Goal: Information Seeking & Learning: Check status

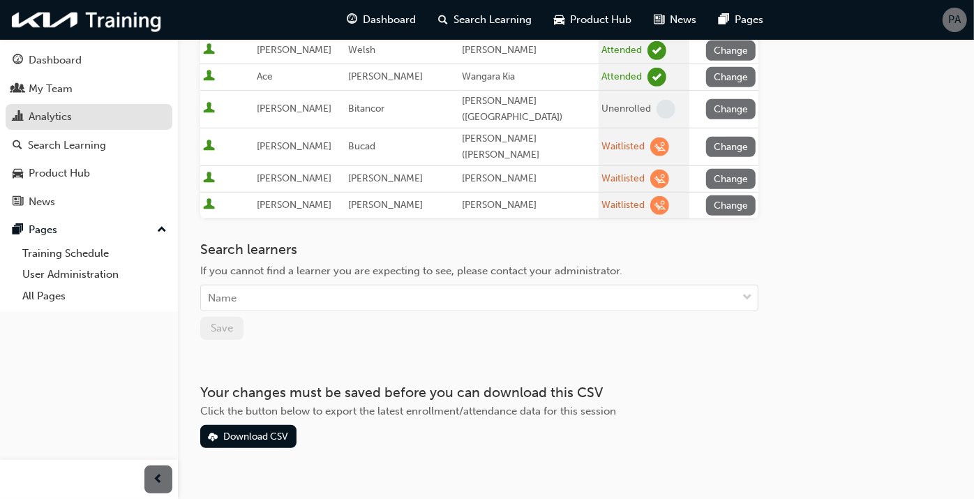
scroll to position [133, 0]
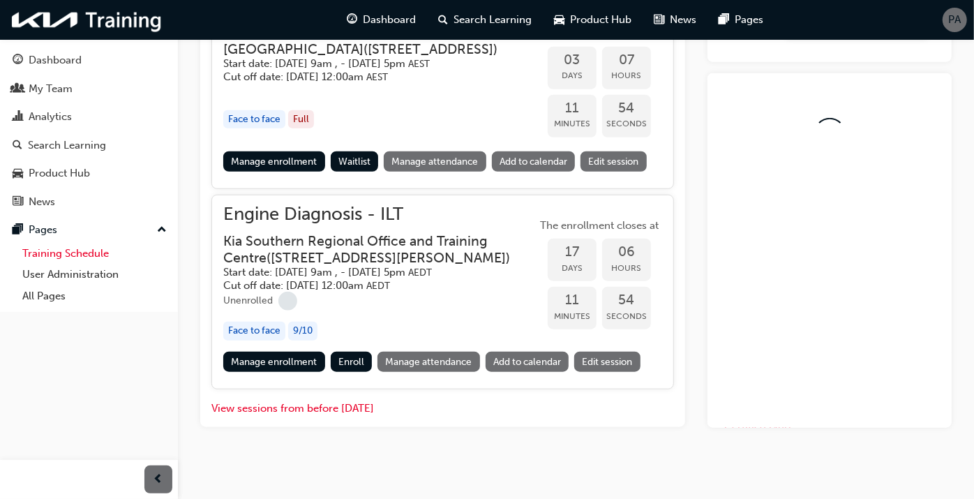
scroll to position [621, 0]
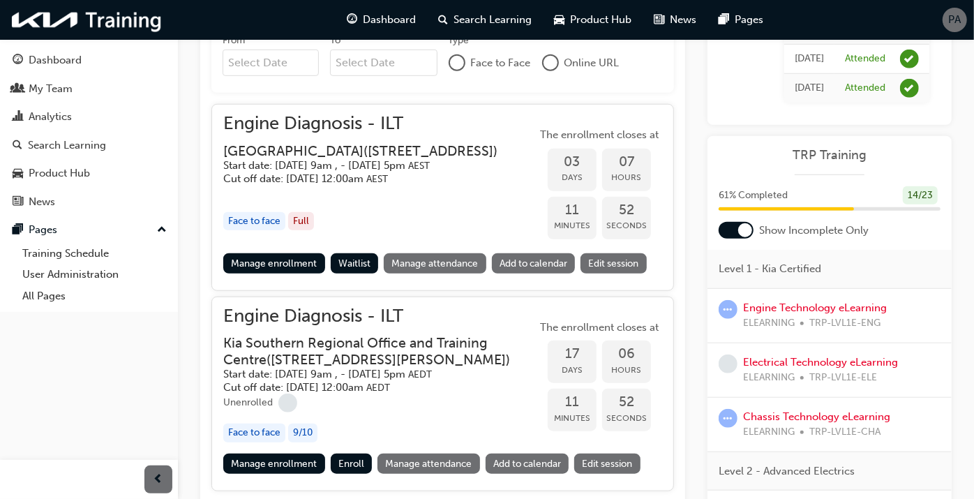
click at [726, 239] on div at bounding box center [736, 230] width 35 height 17
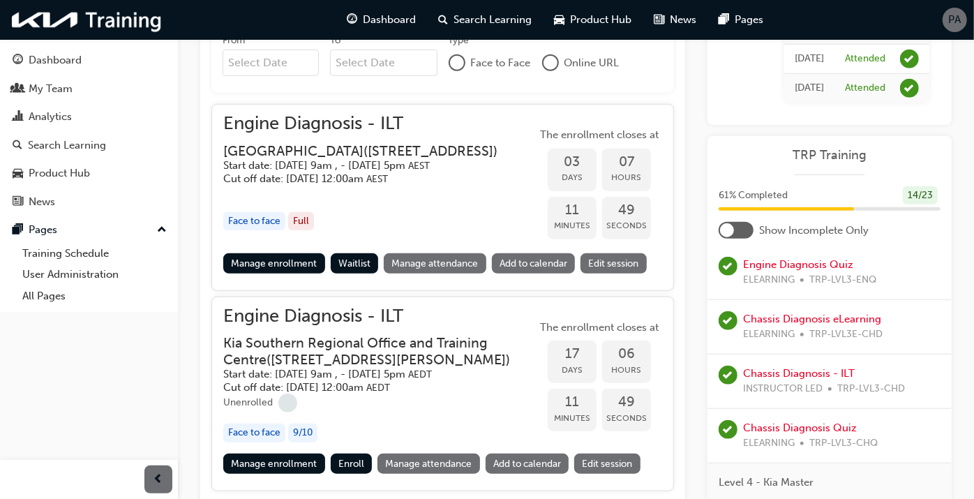
scroll to position [853, 0]
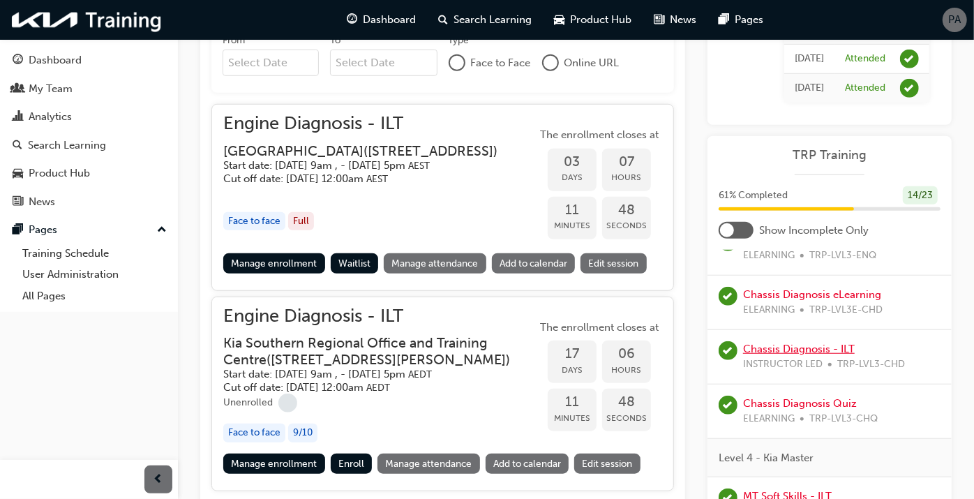
click at [776, 355] on link "Chassis Diagnosis - ILT" at bounding box center [799, 349] width 112 height 13
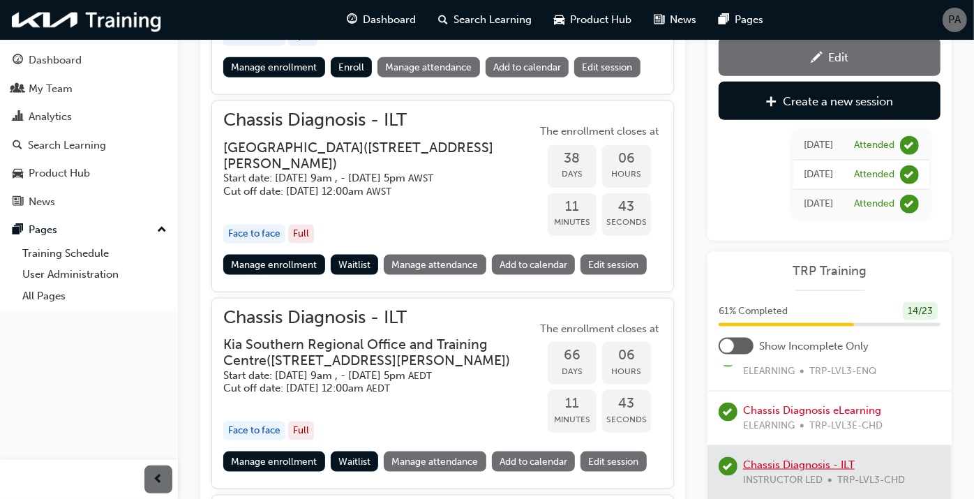
scroll to position [1087, 0]
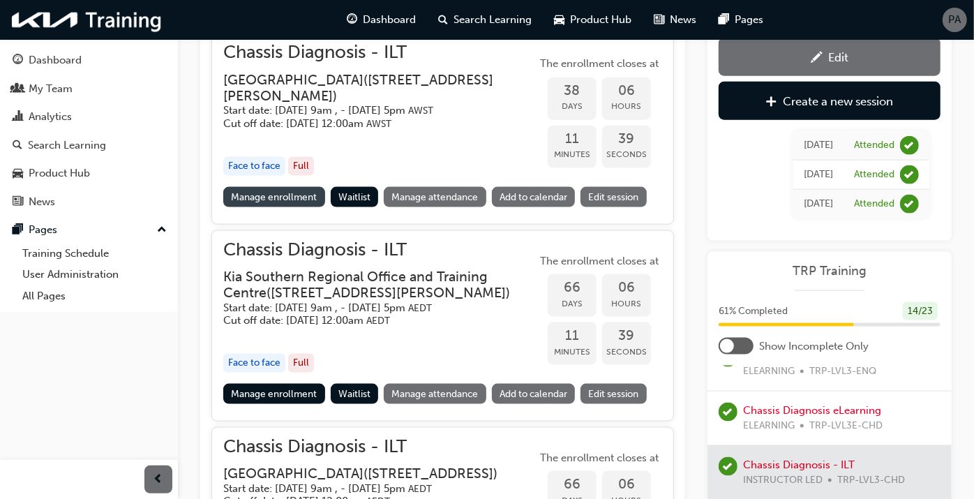
click at [299, 207] on link "Manage enrollment" at bounding box center [274, 197] width 102 height 20
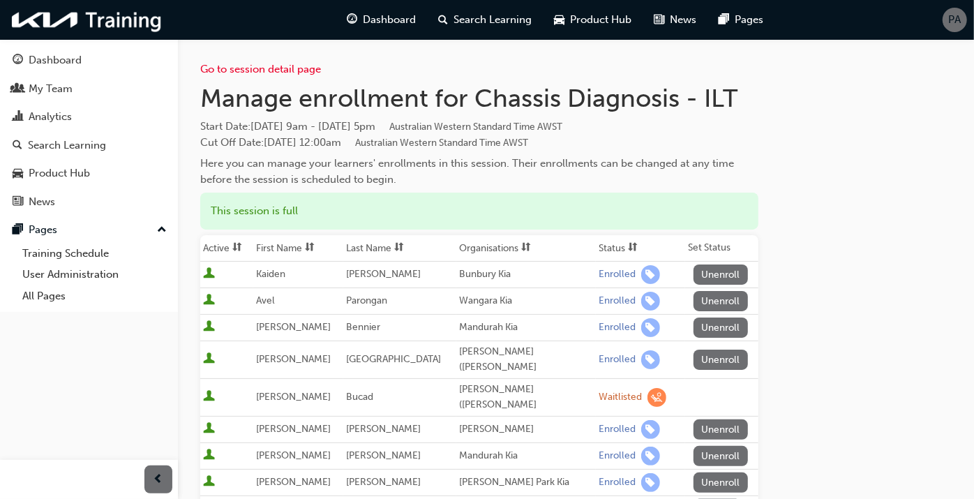
click at [625, 242] on span at bounding box center [632, 247] width 15 height 17
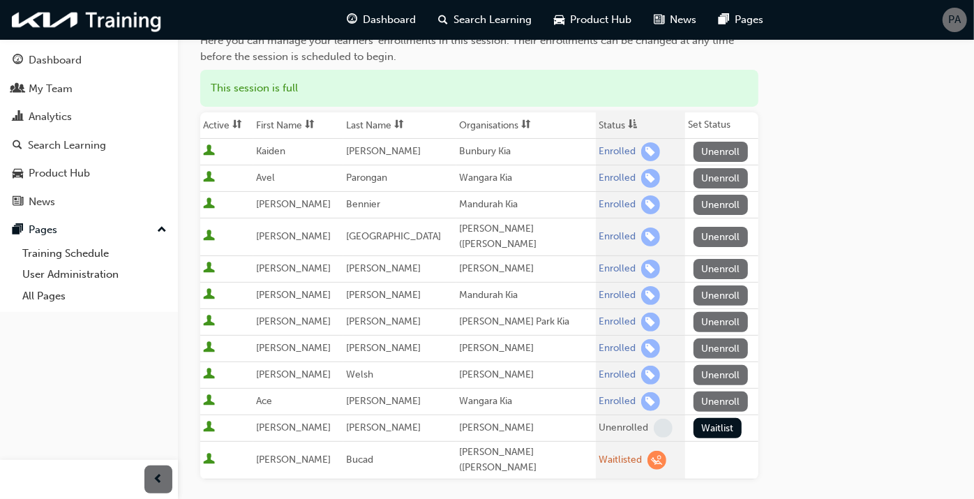
scroll to position [155, 0]
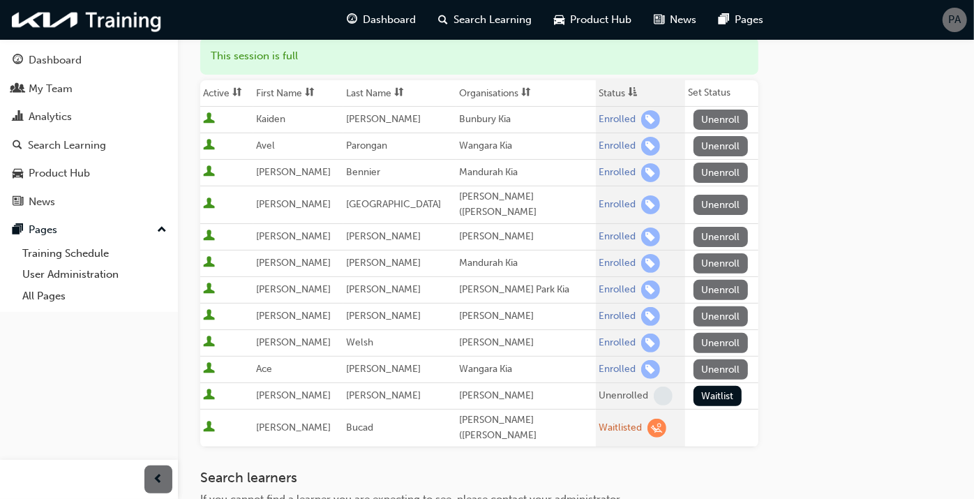
scroll to position [1087, 0]
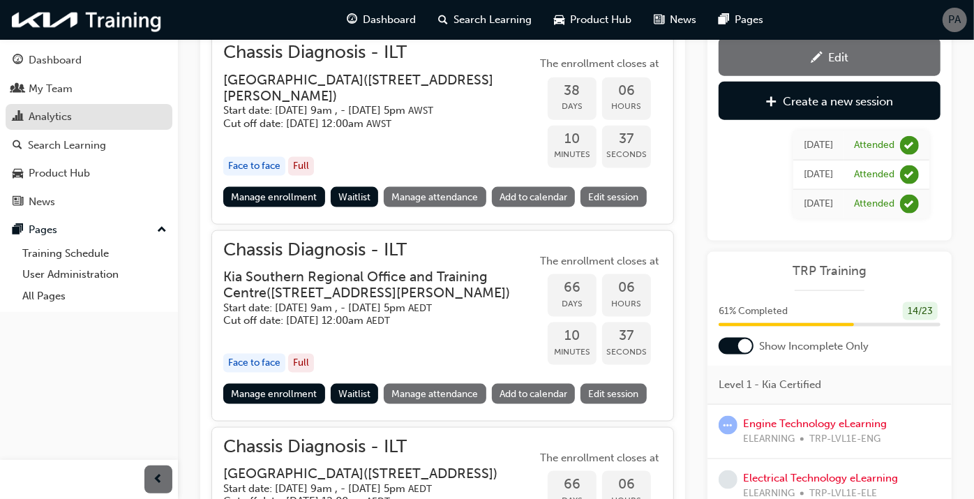
click at [91, 124] on div "Analytics" at bounding box center [89, 116] width 153 height 17
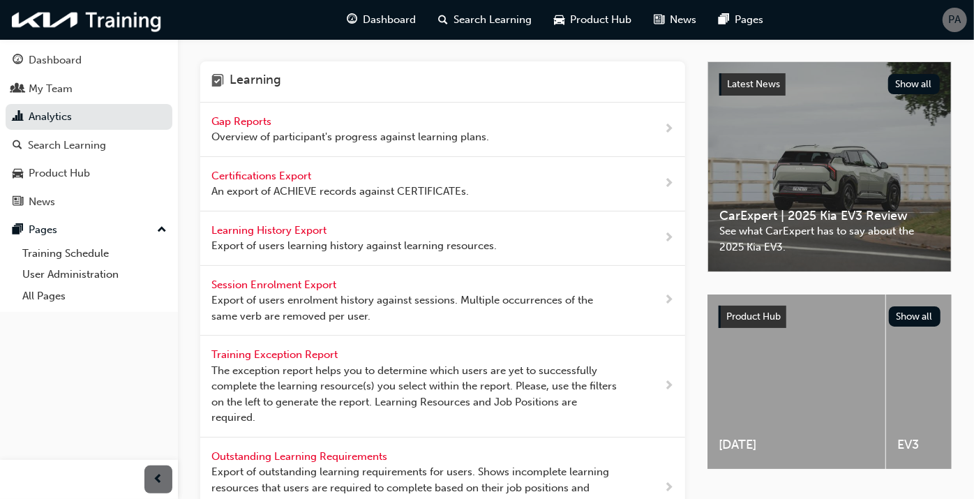
click at [240, 142] on span "Overview of participant's progress against learning plans." at bounding box center [350, 137] width 278 height 16
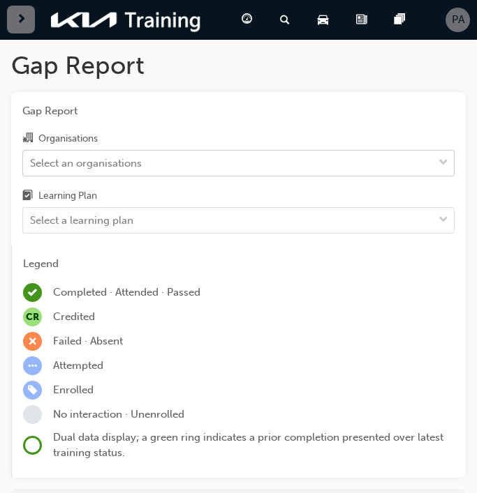
click at [130, 160] on div "Select an organisations" at bounding box center [86, 163] width 112 height 16
click at [31, 160] on input "Organisations Select an organisations" at bounding box center [30, 162] width 1 height 12
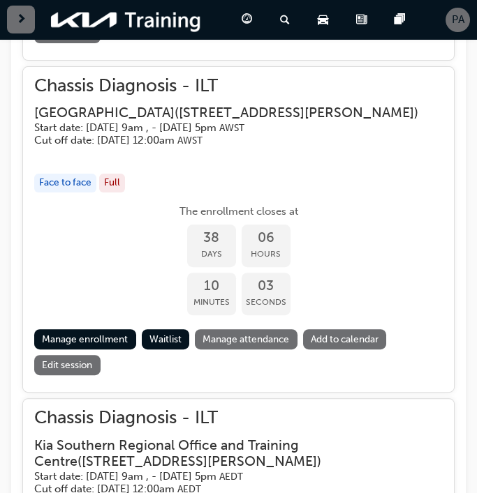
scroll to position [1397, 0]
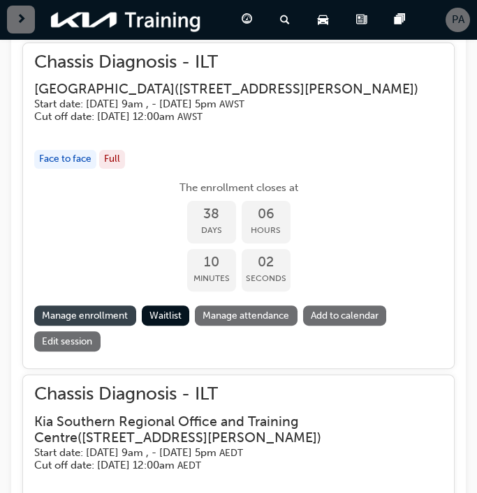
click at [108, 326] on link "Manage enrollment" at bounding box center [85, 316] width 102 height 20
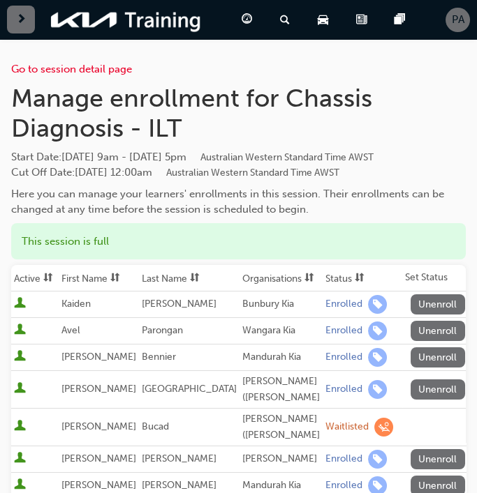
scroll to position [155, 0]
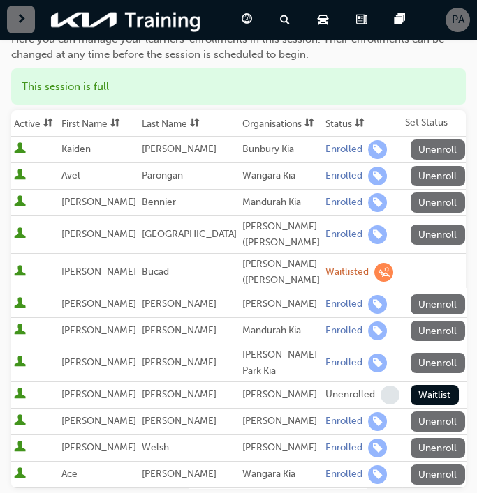
click at [355, 130] on span "sorting-icon" at bounding box center [360, 124] width 10 height 12
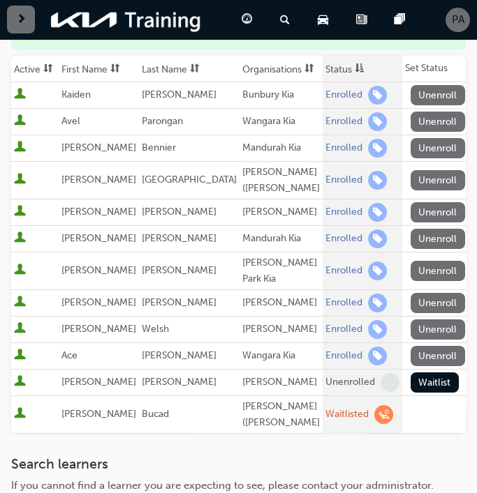
scroll to position [232, 0]
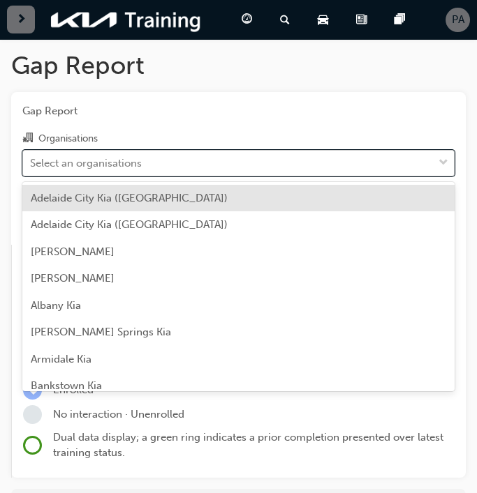
click at [131, 161] on div "Select an organisations" at bounding box center [86, 163] width 112 height 16
click at [31, 161] on input "Organisations option [GEOGRAPHIC_DATA] ([GEOGRAPHIC_DATA]) focused, 1 of 158. 1…" at bounding box center [30, 162] width 1 height 12
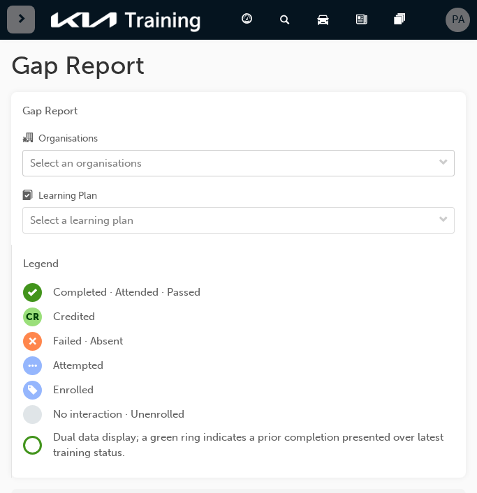
click at [56, 166] on div "Select an organisations" at bounding box center [86, 163] width 112 height 16
click at [31, 166] on input "Organisations Select an organisations" at bounding box center [30, 162] width 1 height 12
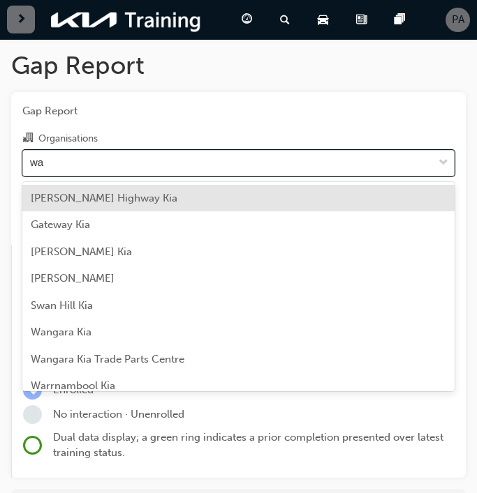
type input "wan"
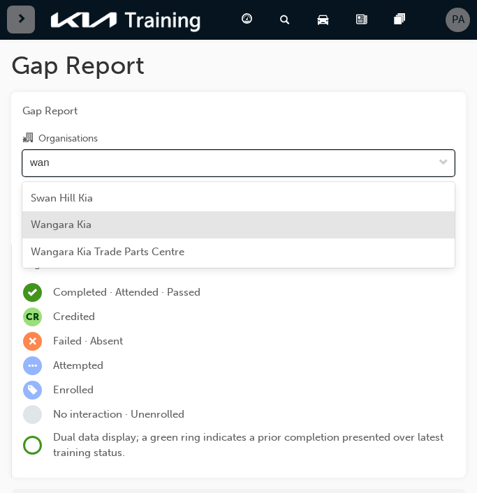
click at [84, 224] on span "Wangara Kia" at bounding box center [61, 224] width 61 height 13
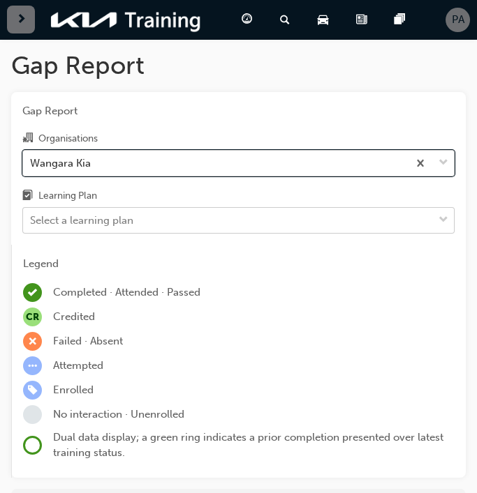
click at [118, 219] on div "Select a learning plan" at bounding box center [81, 221] width 103 height 16
click at [31, 219] on input "Learning Plan Select a learning plan" at bounding box center [30, 220] width 1 height 12
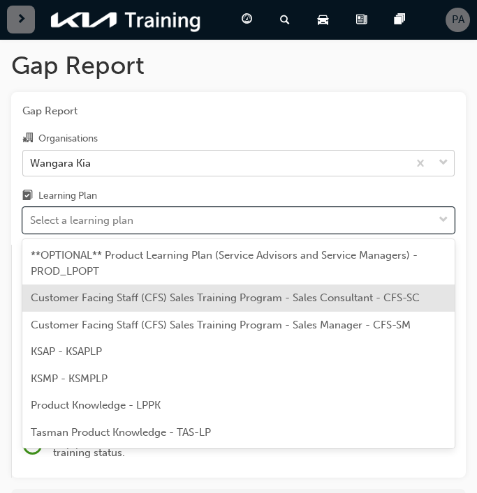
scroll to position [80, 0]
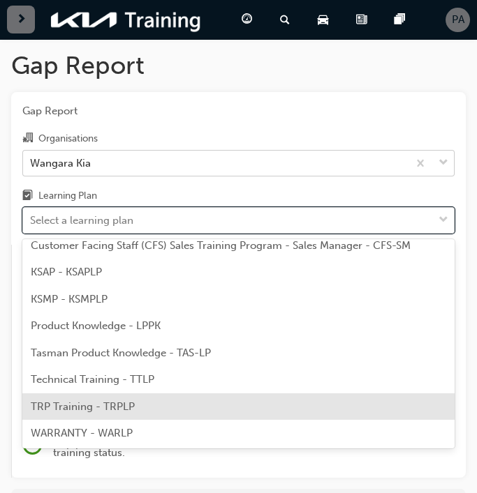
click at [119, 403] on span "TRP Training - TRPLP" at bounding box center [83, 407] width 104 height 13
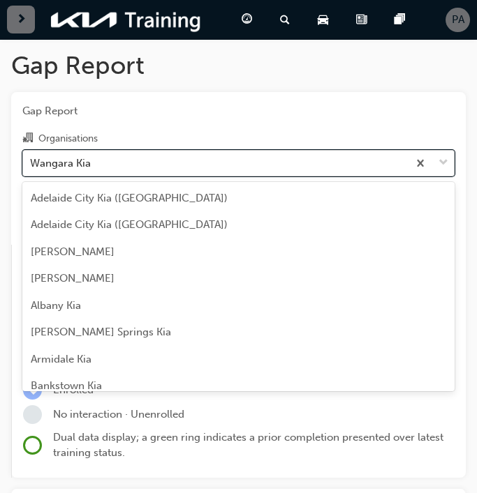
click at [83, 161] on div "Wangara Kia" at bounding box center [60, 163] width 61 height 16
click at [31, 161] on input "Organisations option Wangara Kia, selected. option Wangara Kia focused, 150 of …" at bounding box center [30, 162] width 1 height 12
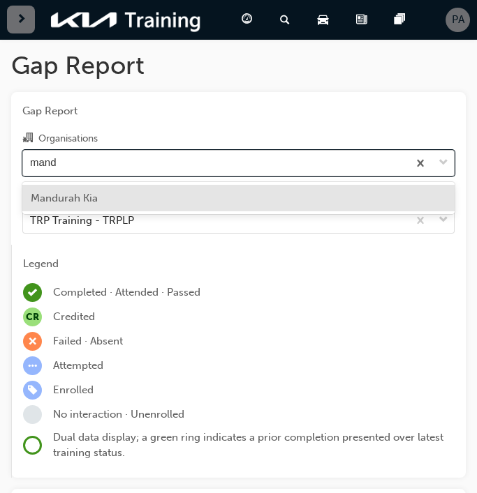
type input "mandu"
click at [99, 202] on div "Mandurah Kia" at bounding box center [238, 198] width 432 height 27
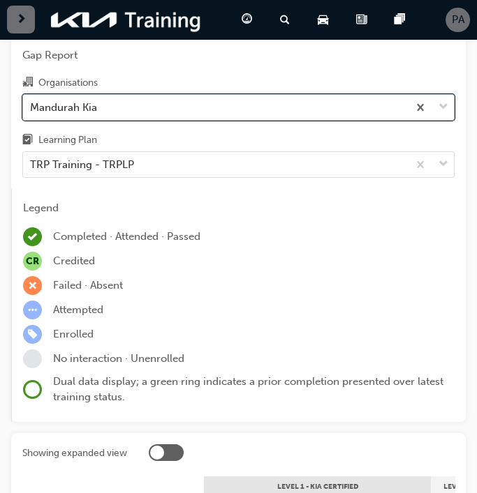
scroll to position [33, 0]
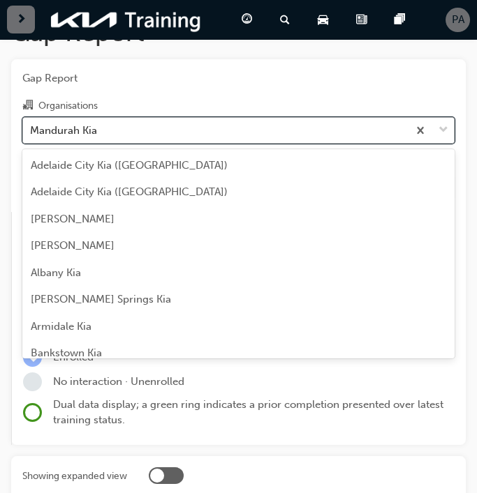
click at [105, 137] on div "Mandurah Kia" at bounding box center [215, 130] width 385 height 24
click at [31, 135] on input "Organisations option Mandurah Kia, selected. option Mandurah Kia focused, 81 of…" at bounding box center [30, 130] width 1 height 12
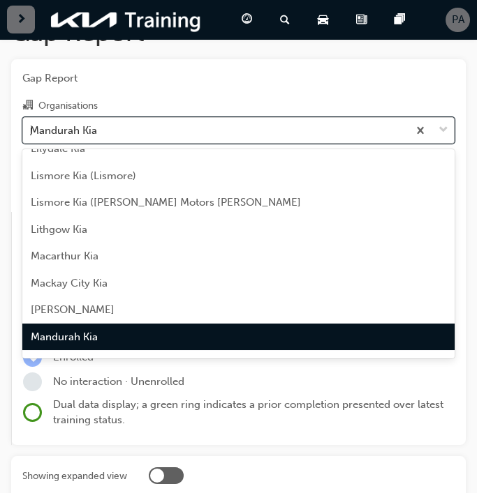
scroll to position [0, 0]
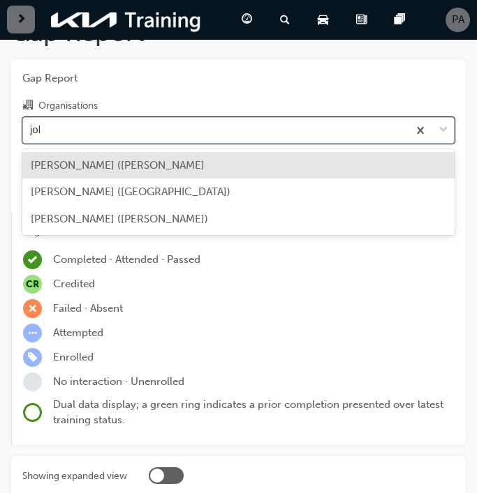
type input "john"
click at [170, 169] on span "John Hughes Kia (Victoria Park" at bounding box center [118, 165] width 174 height 13
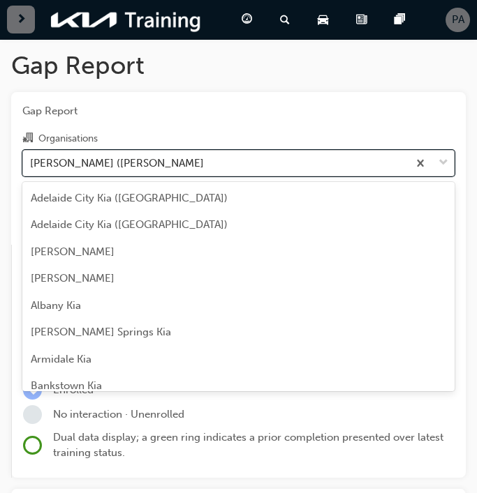
click at [119, 158] on div "John Hughes Kia (Victoria Park" at bounding box center [117, 163] width 174 height 16
click at [31, 158] on input "Organisations option John Hughes Kia (Victoria Park, selected. option John Hugh…" at bounding box center [30, 162] width 1 height 12
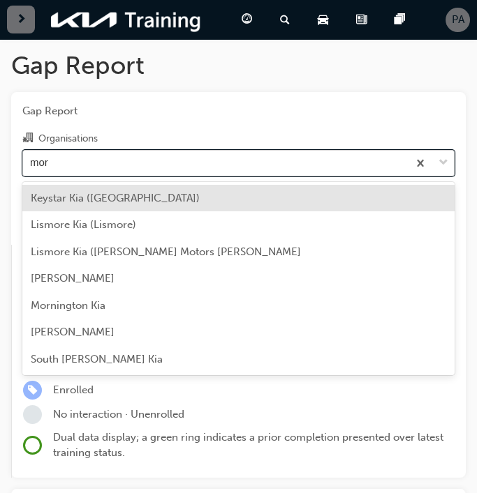
type input "morl"
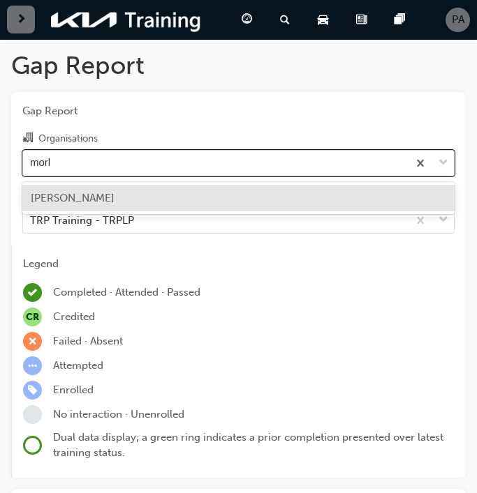
click at [105, 196] on div "[PERSON_NAME]" at bounding box center [238, 198] width 432 height 27
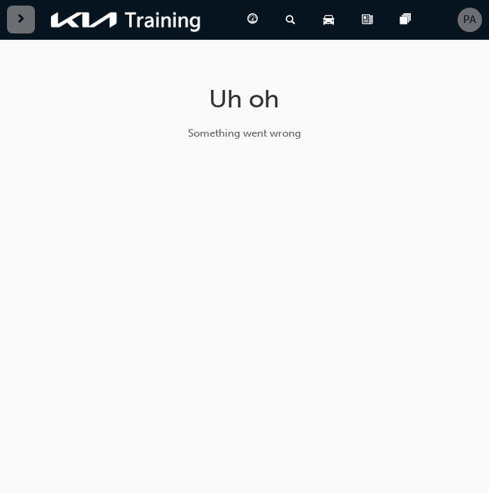
click at [475, 13] on span "PA" at bounding box center [469, 20] width 13 height 16
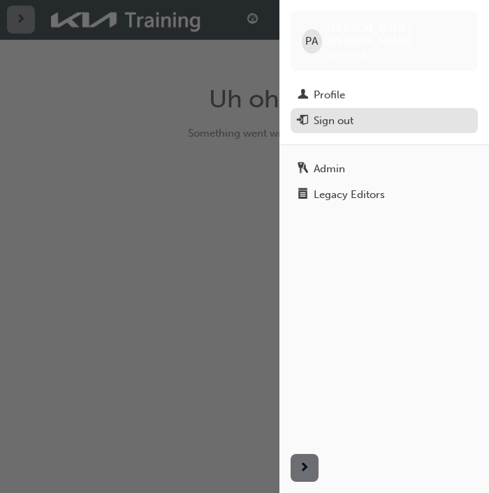
click at [334, 113] on div "Sign out" at bounding box center [333, 121] width 40 height 16
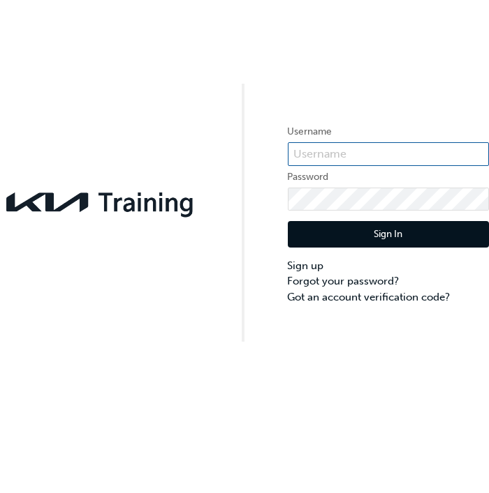
type input "KAUSW391"
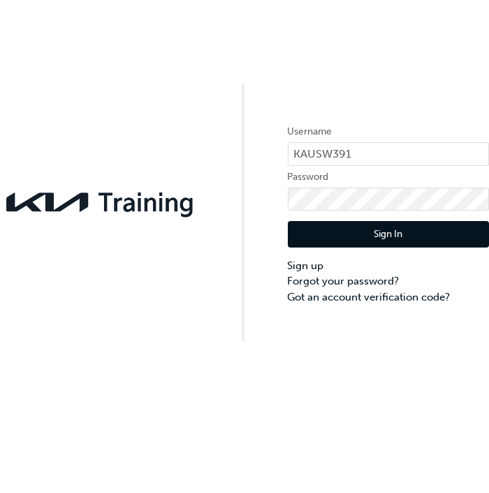
click at [335, 235] on button "Sign In" at bounding box center [389, 234] width 202 height 27
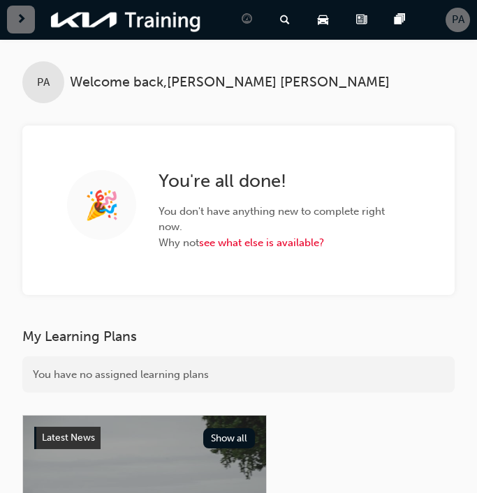
click at [20, 21] on span "next-icon" at bounding box center [21, 19] width 10 height 17
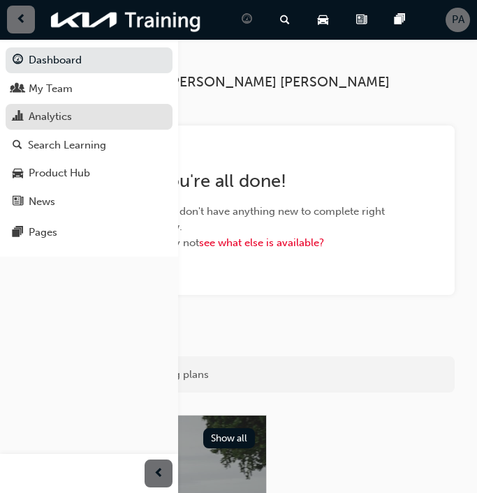
click at [34, 122] on div "Analytics" at bounding box center [50, 117] width 43 height 16
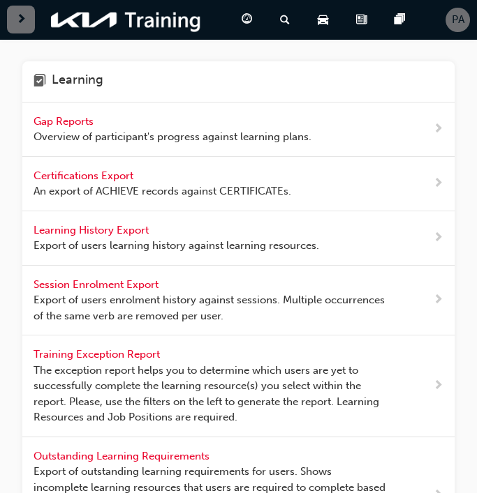
click at [81, 131] on span "Overview of participant's progress against learning plans." at bounding box center [173, 137] width 278 height 16
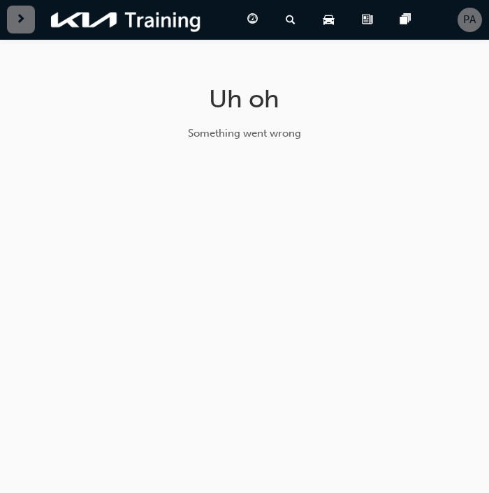
click at [27, 32] on div "button" at bounding box center [21, 20] width 28 height 28
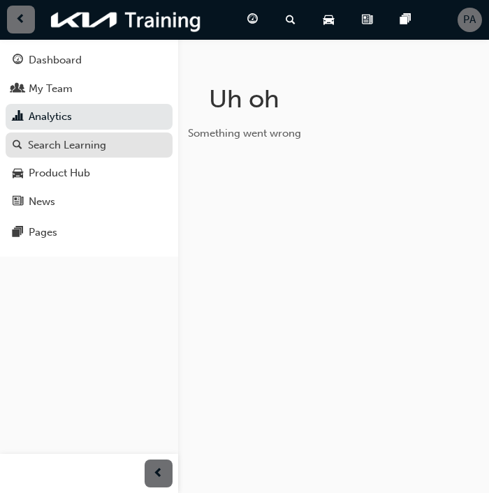
click at [58, 137] on div "Search Learning" at bounding box center [67, 145] width 78 height 16
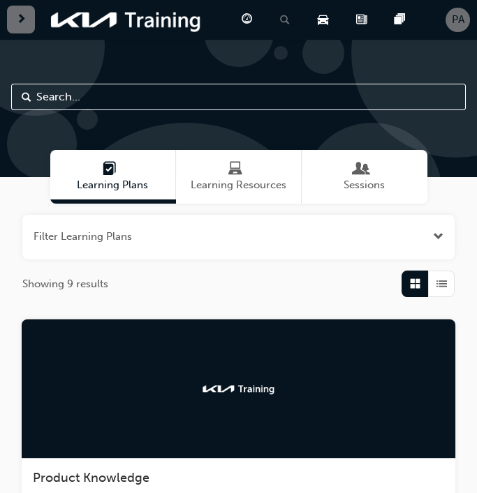
click at [456, 21] on span "PA" at bounding box center [458, 20] width 13 height 16
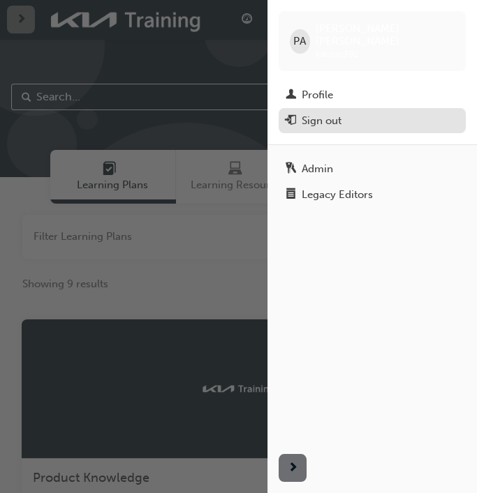
click at [325, 113] on div "Sign out" at bounding box center [322, 121] width 40 height 16
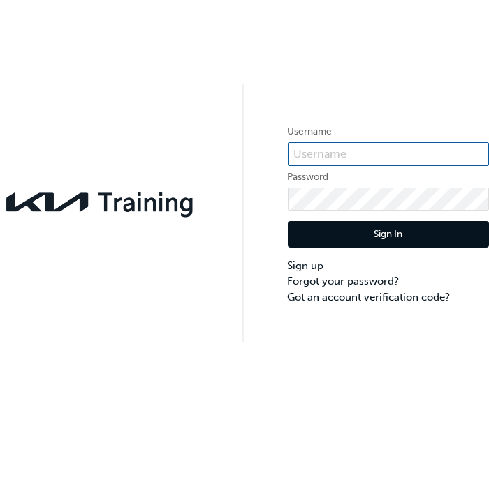
type input "KAUSW391"
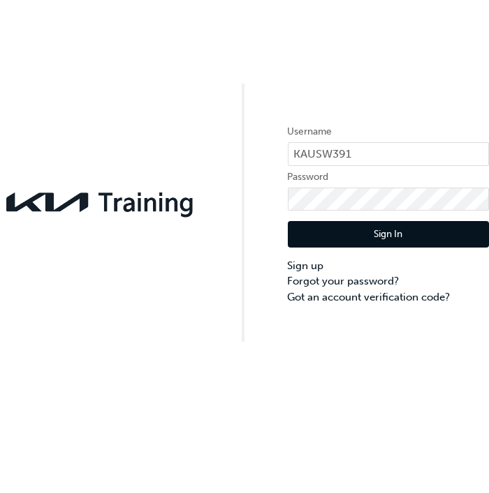
click at [374, 228] on button "Sign In" at bounding box center [389, 234] width 202 height 27
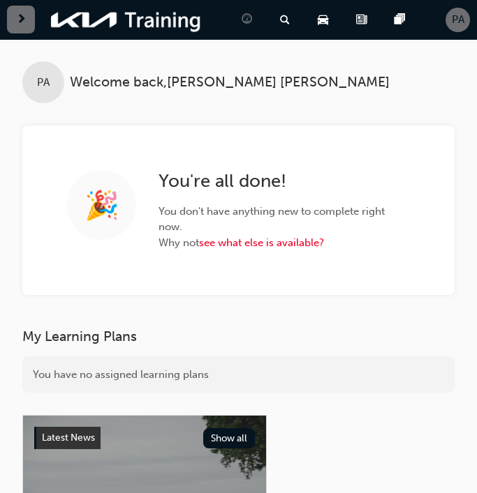
click at [16, 15] on span "next-icon" at bounding box center [21, 19] width 10 height 17
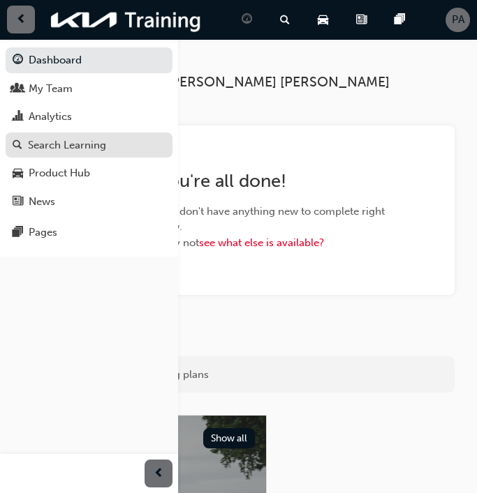
click at [48, 135] on link "Search Learning" at bounding box center [89, 146] width 167 height 26
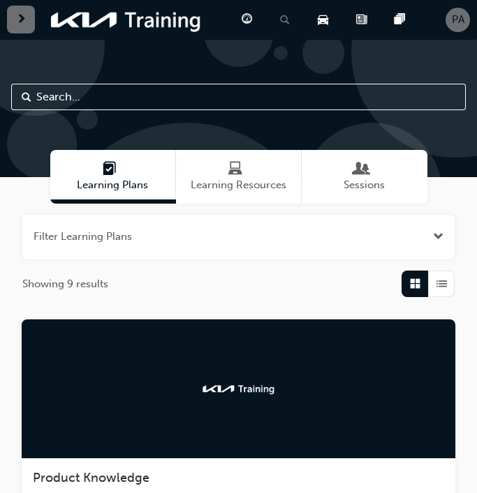
click at [27, 18] on div "button" at bounding box center [21, 20] width 28 height 28
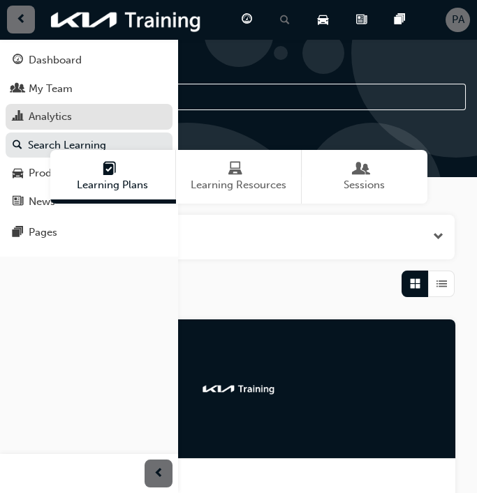
click at [40, 115] on div "Analytics" at bounding box center [50, 117] width 43 height 16
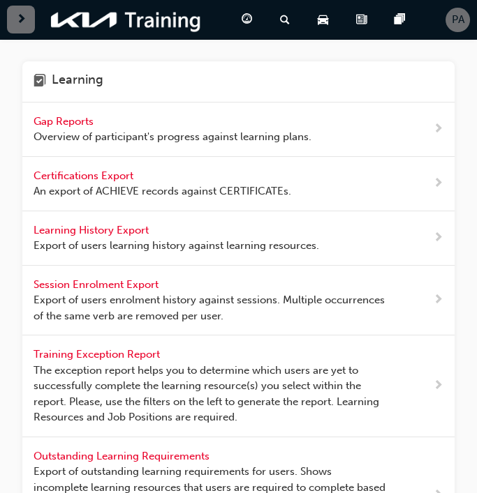
click at [54, 127] on div "Gap Reports Overview of participant's progress against learning plans." at bounding box center [173, 129] width 278 height 31
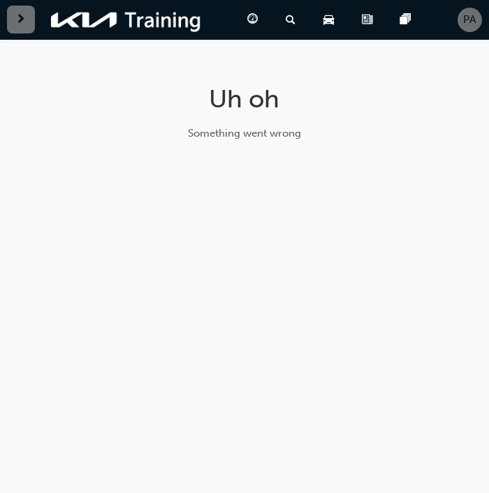
click at [476, 13] on div "Dashboard Search Learning Product Hub News Pages PA" at bounding box center [244, 20] width 489 height 40
click at [470, 19] on span "PA" at bounding box center [469, 20] width 13 height 16
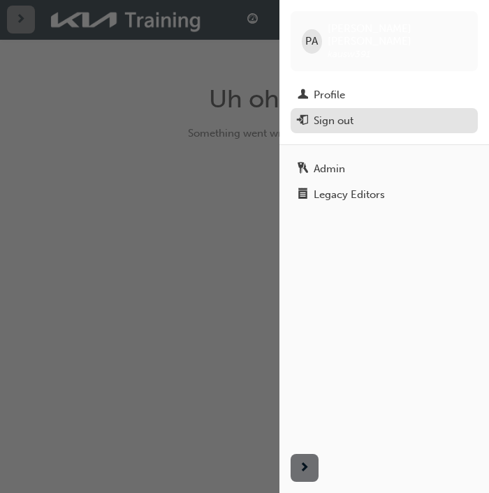
click at [360, 117] on button "Sign out" at bounding box center [383, 121] width 187 height 26
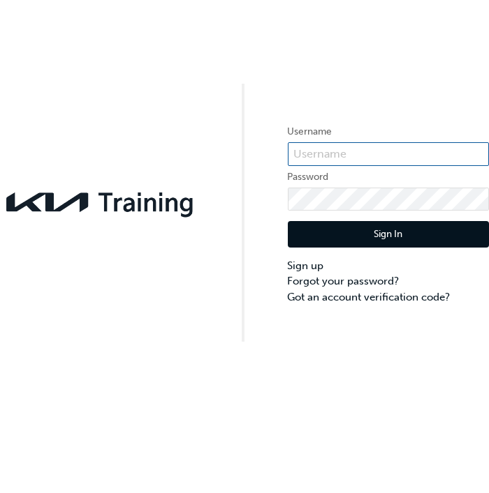
type input "KAUSW391"
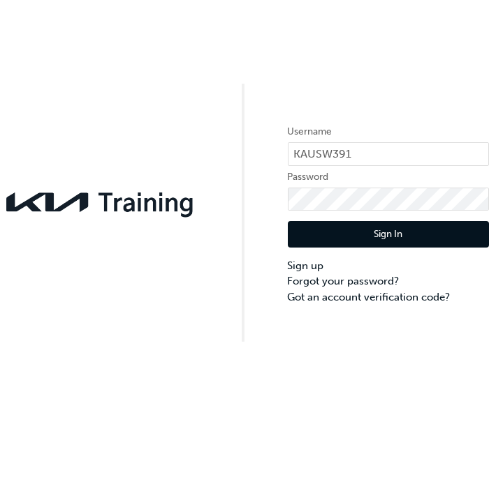
click at [394, 231] on button "Sign In" at bounding box center [389, 234] width 202 height 27
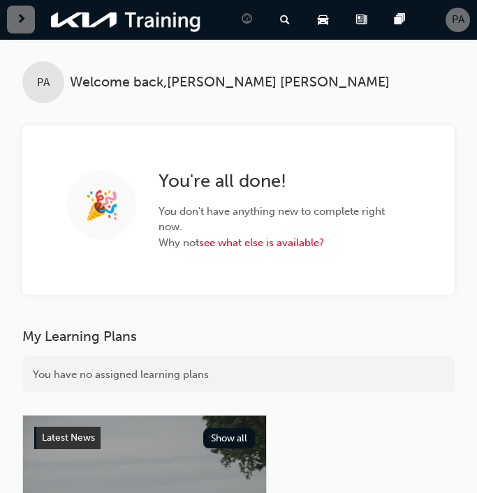
click at [16, 26] on span "next-icon" at bounding box center [21, 19] width 10 height 17
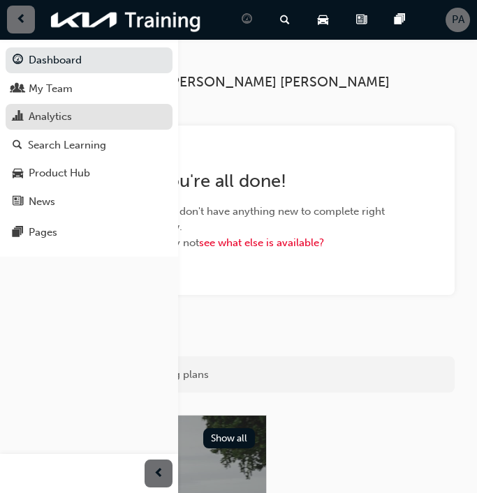
click at [68, 118] on div "Analytics" at bounding box center [50, 117] width 43 height 16
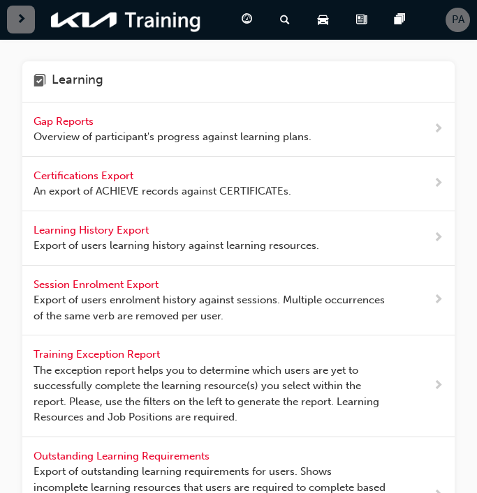
click at [115, 136] on span "Overview of participant's progress against learning plans." at bounding box center [173, 137] width 278 height 16
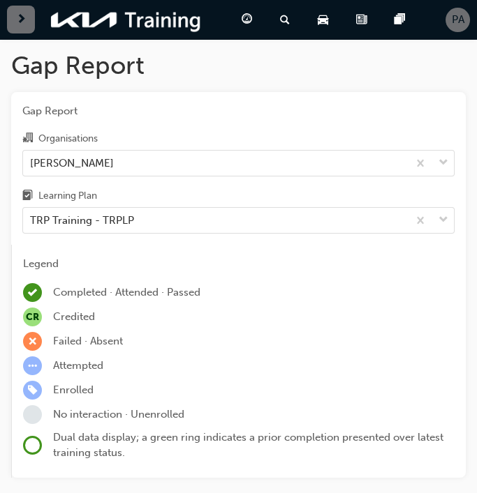
click at [105, 144] on div "Organisations" at bounding box center [238, 140] width 432 height 20
click at [31, 156] on input "Organisations Morley Kia" at bounding box center [30, 162] width 1 height 12
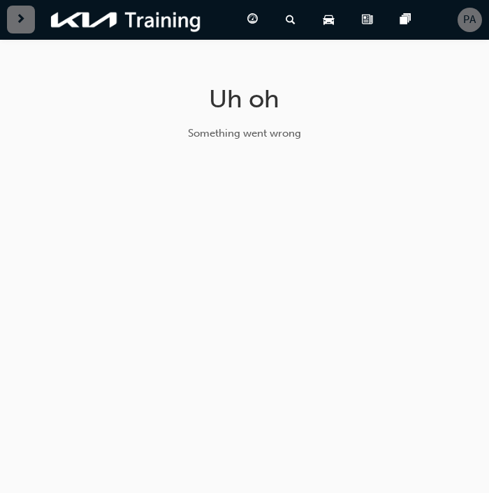
click at [101, 158] on div "Uh oh Something went wrong" at bounding box center [244, 118] width 454 height 158
click at [450, 21] on div "Dashboard Search Learning Product Hub News Pages PA" at bounding box center [244, 20] width 489 height 40
click at [464, 22] on span "PA" at bounding box center [469, 20] width 13 height 16
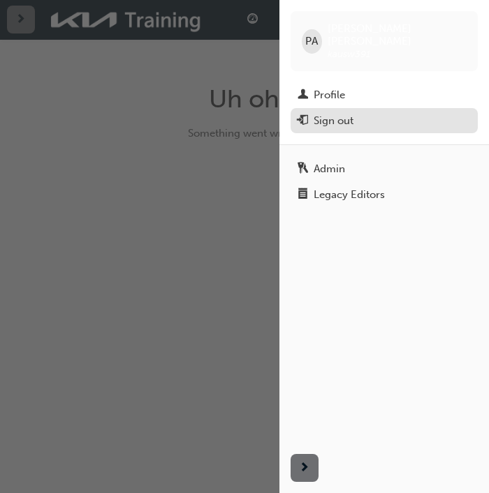
click at [357, 114] on div "Sign out" at bounding box center [383, 120] width 173 height 17
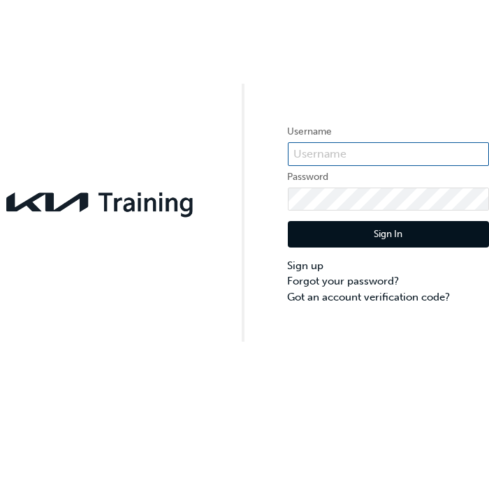
type input "KAUSW391"
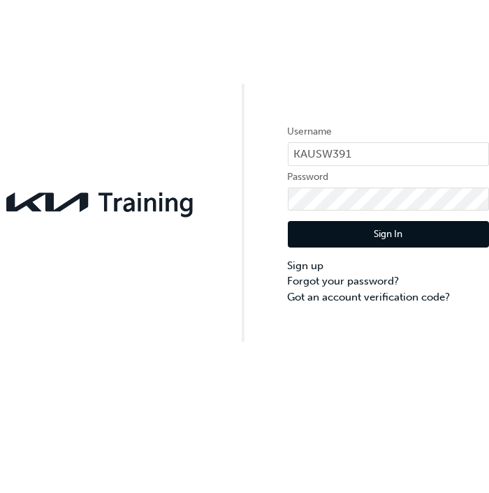
click at [350, 238] on button "Sign In" at bounding box center [389, 234] width 202 height 27
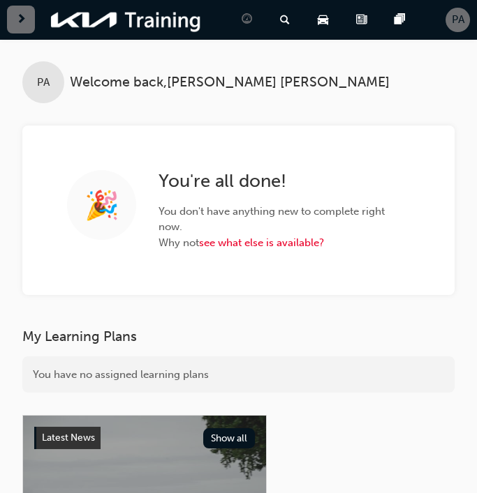
click at [29, 27] on div "button" at bounding box center [21, 20] width 28 height 28
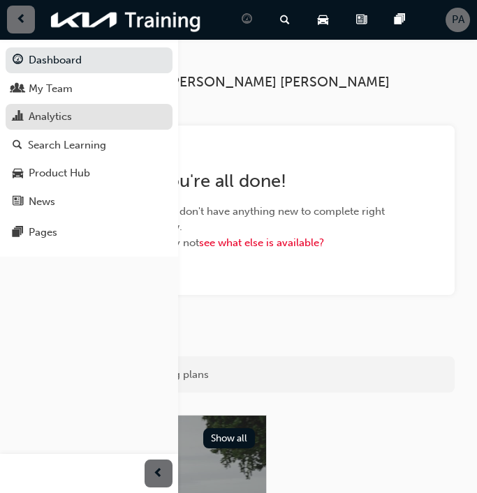
click at [43, 119] on div "Analytics" at bounding box center [50, 117] width 43 height 16
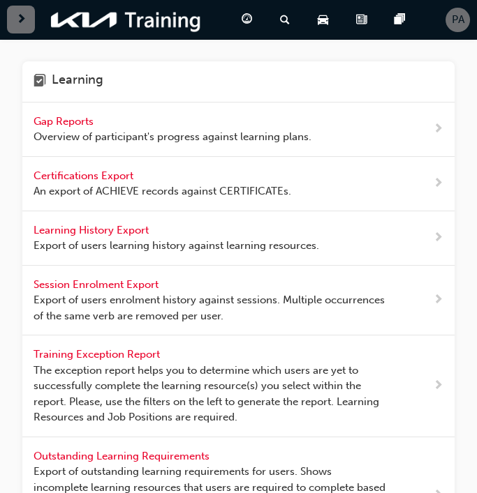
click at [130, 140] on span "Overview of participant's progress against learning plans." at bounding box center [173, 137] width 278 height 16
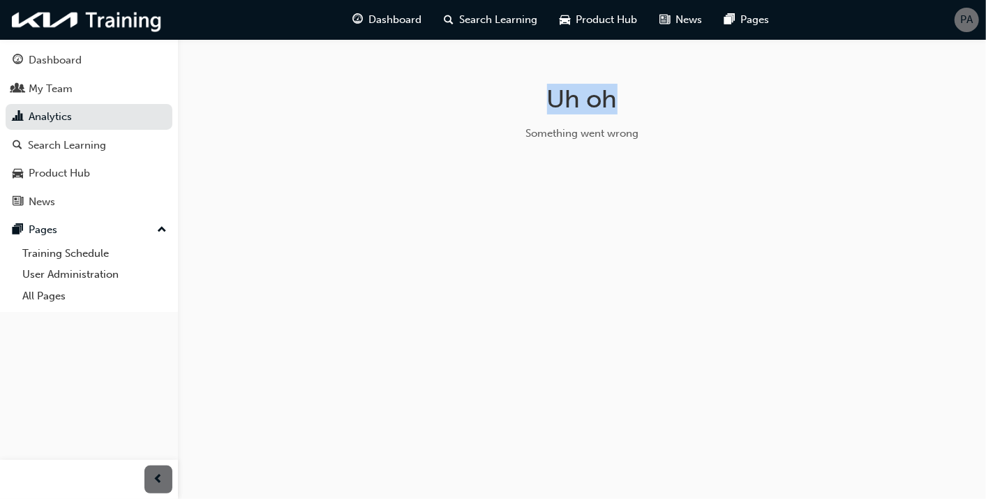
drag, startPoint x: 547, startPoint y: 94, endPoint x: 622, endPoint y: 100, distance: 74.9
click at [488, 100] on h1 "Uh oh" at bounding box center [582, 99] width 442 height 31
click at [488, 99] on h1 "Uh oh" at bounding box center [582, 99] width 442 height 31
drag, startPoint x: 552, startPoint y: 94, endPoint x: 614, endPoint y: 96, distance: 62.2
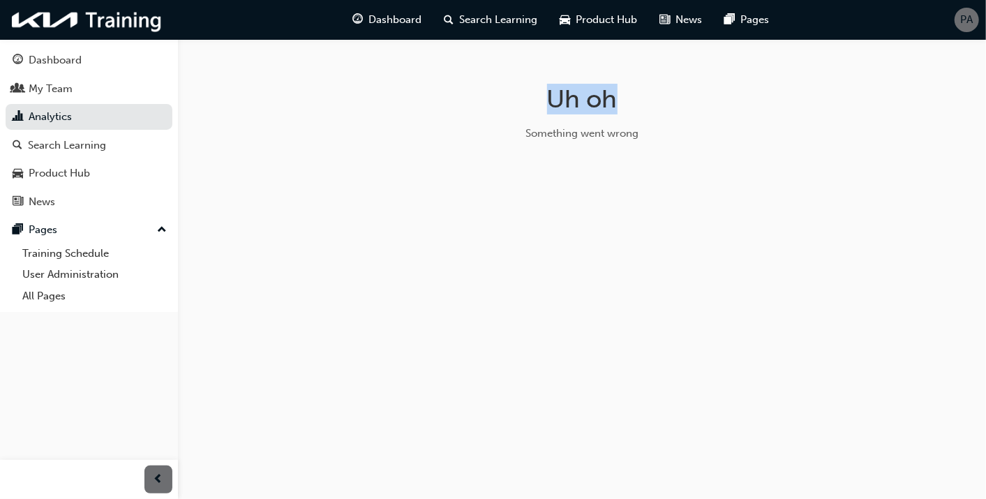
click at [488, 96] on h1 "Uh oh" at bounding box center [582, 99] width 442 height 31
click at [488, 18] on span "PA" at bounding box center [967, 20] width 13 height 16
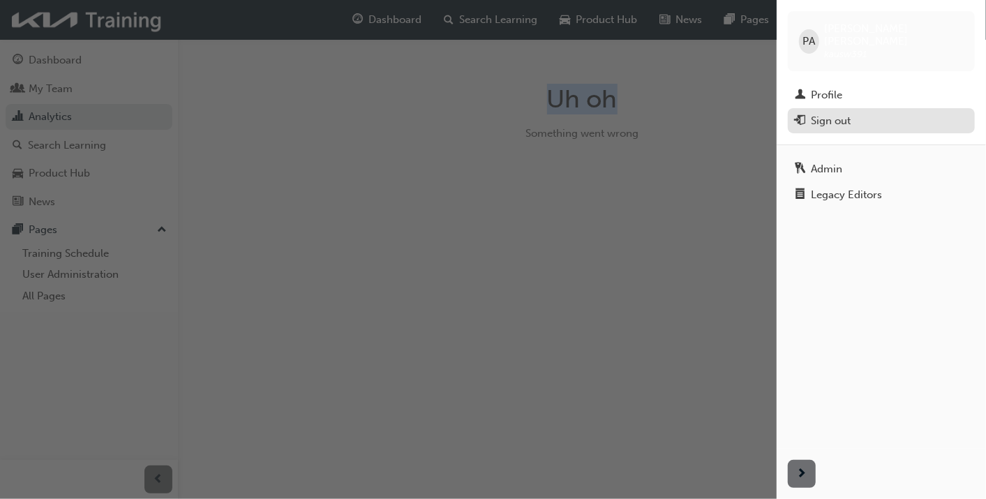
click at [488, 112] on div "Sign out" at bounding box center [881, 120] width 173 height 17
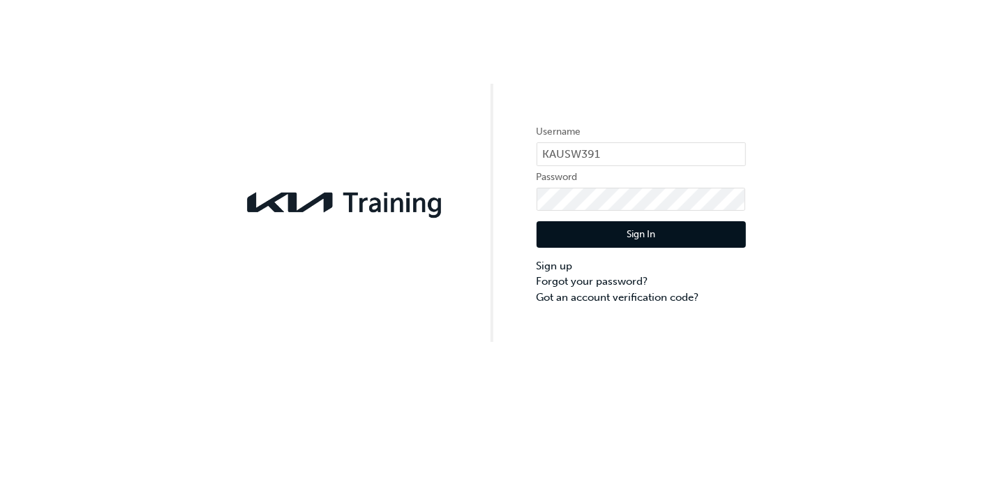
click at [648, 239] on button "Sign In" at bounding box center [641, 234] width 209 height 27
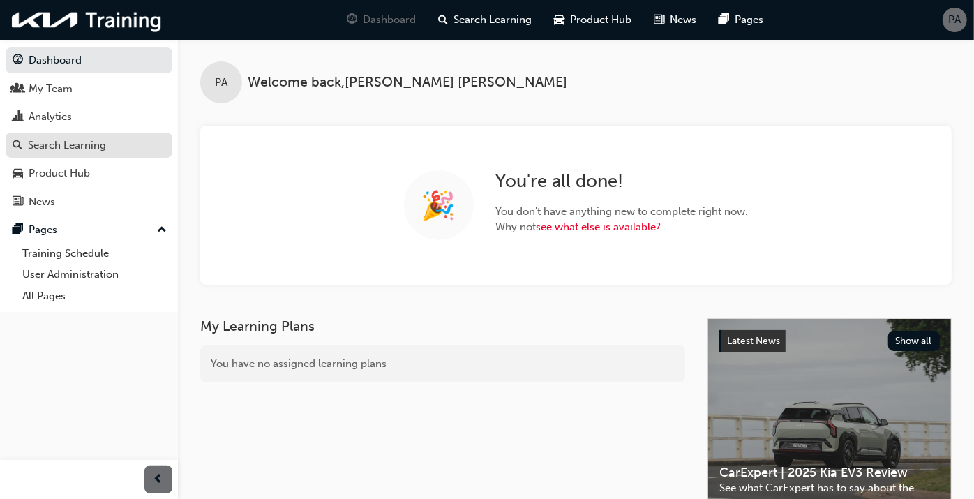
click at [80, 149] on div "Search Learning" at bounding box center [67, 145] width 78 height 16
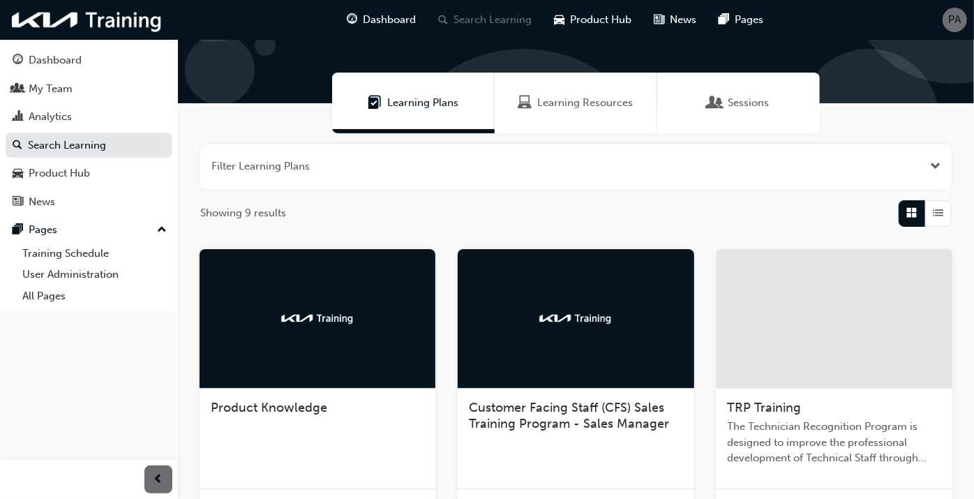
scroll to position [273, 0]
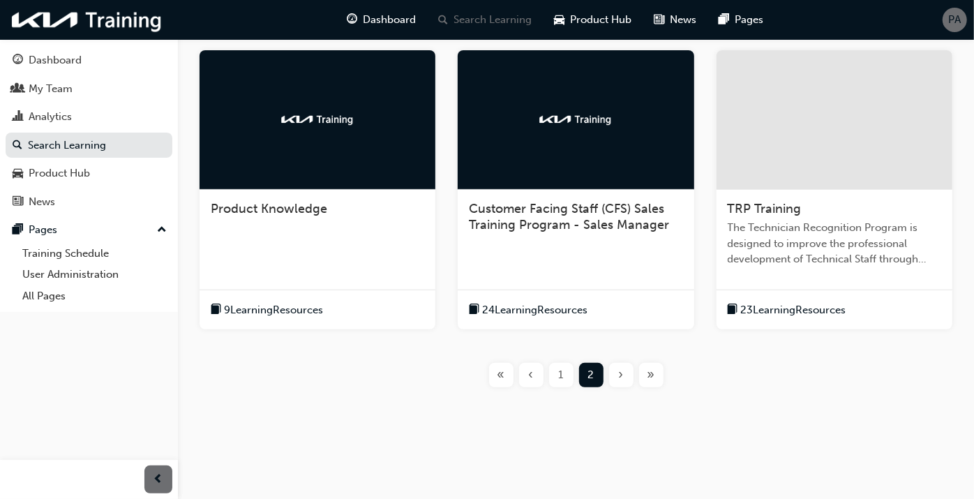
click at [771, 207] on span "TRP Training" at bounding box center [765, 208] width 74 height 15
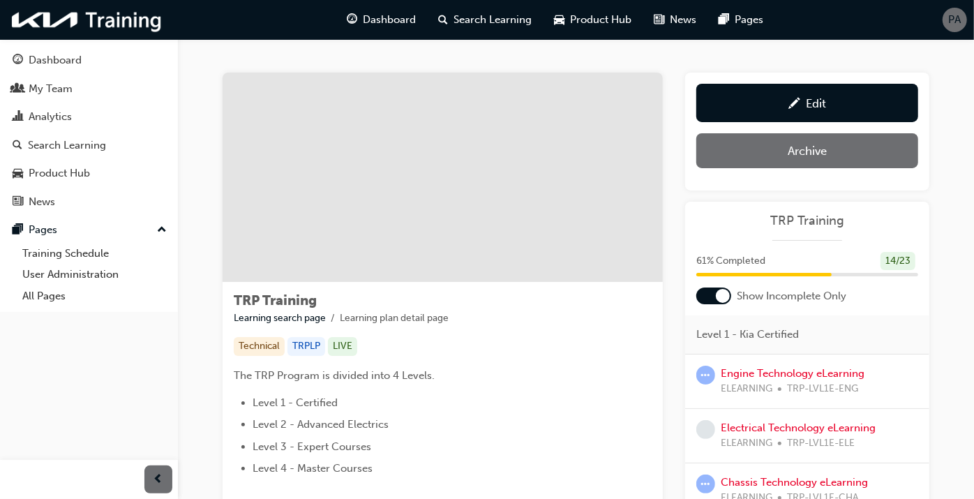
click at [713, 297] on div at bounding box center [714, 296] width 35 height 17
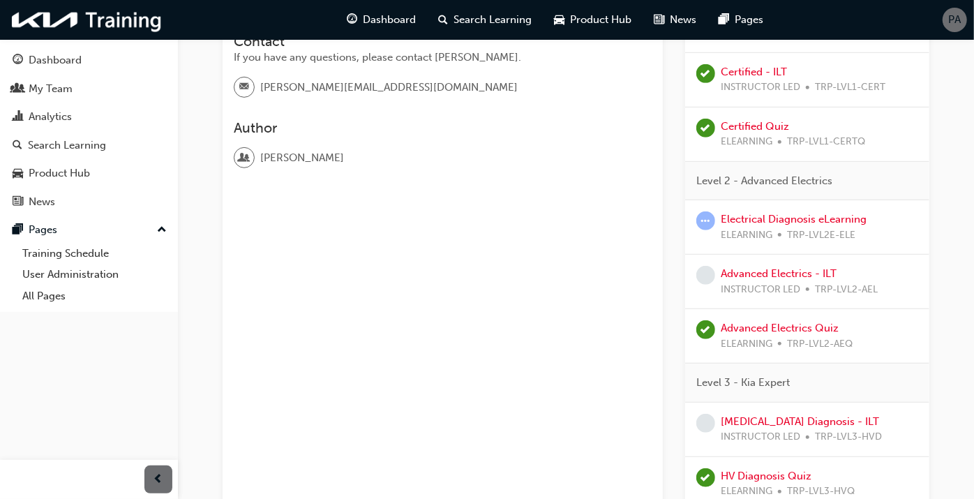
scroll to position [698, 0]
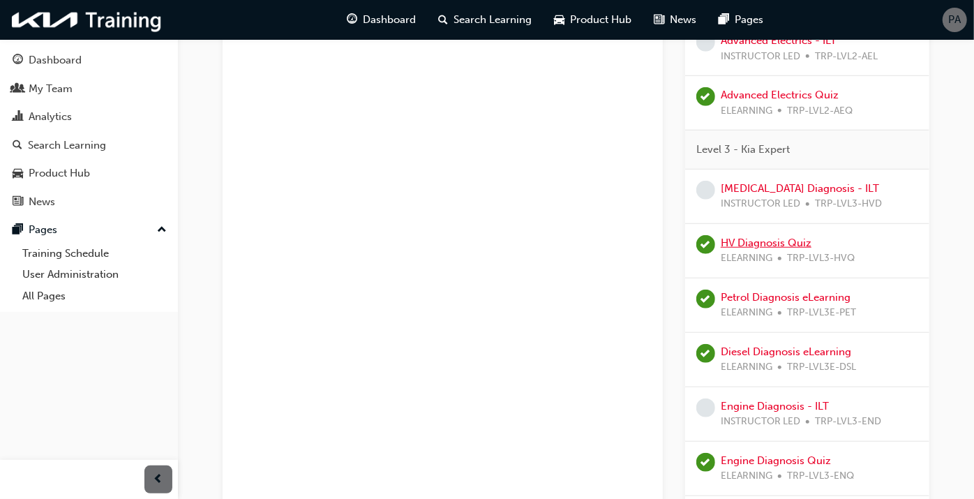
click at [762, 243] on link "HV Diagnosis Quiz" at bounding box center [766, 243] width 91 height 13
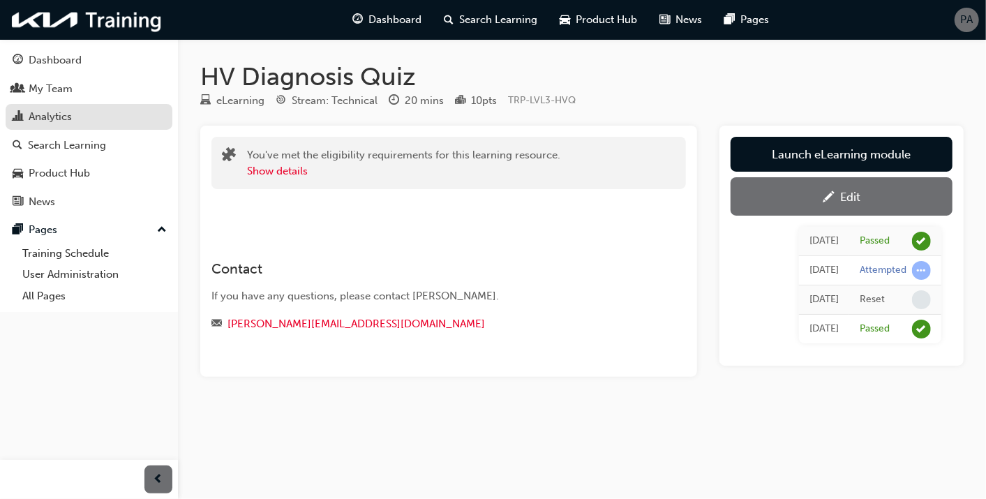
click at [115, 119] on div "Analytics" at bounding box center [89, 116] width 153 height 17
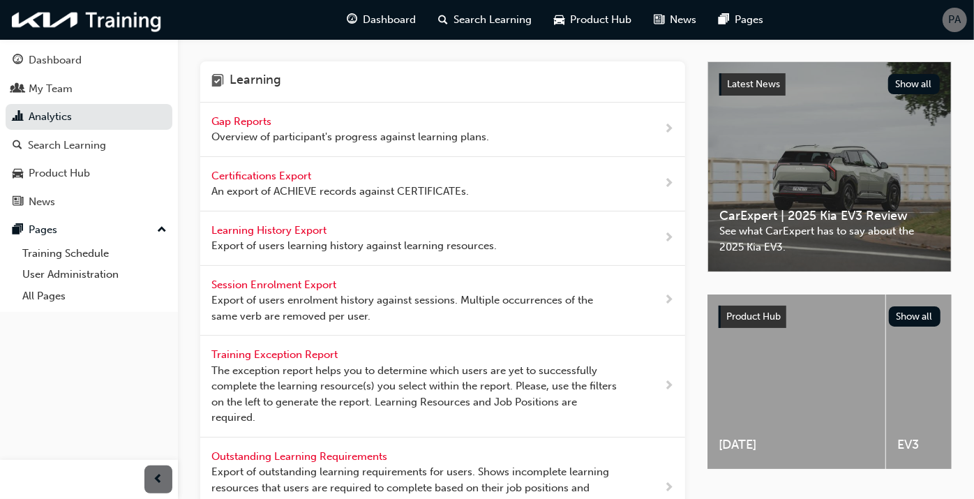
click at [272, 170] on span "Certifications Export" at bounding box center [262, 176] width 103 height 13
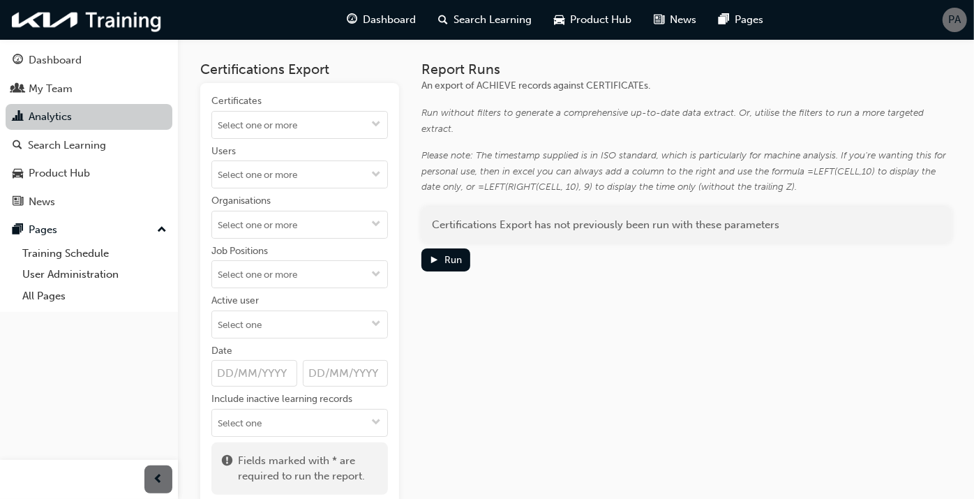
click at [69, 119] on link "Analytics" at bounding box center [89, 117] width 167 height 26
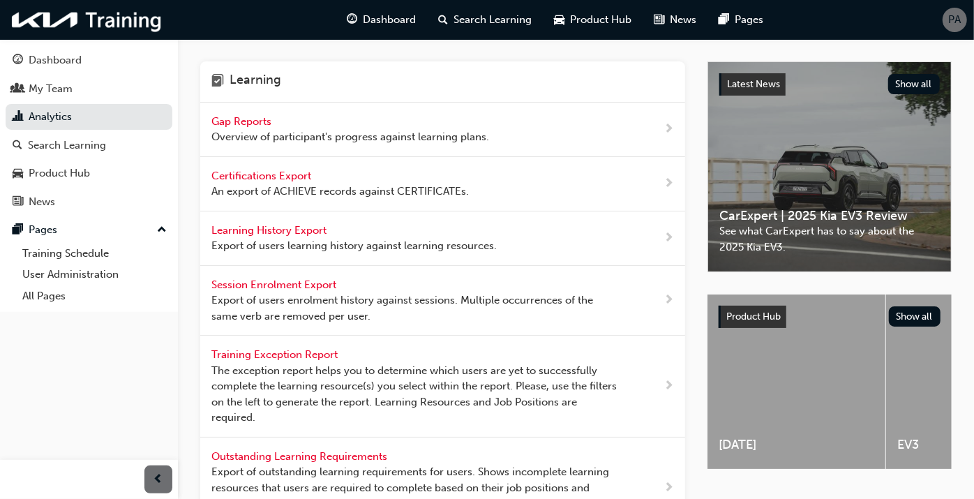
click at [255, 136] on span "Overview of participant's progress against learning plans." at bounding box center [350, 137] width 278 height 16
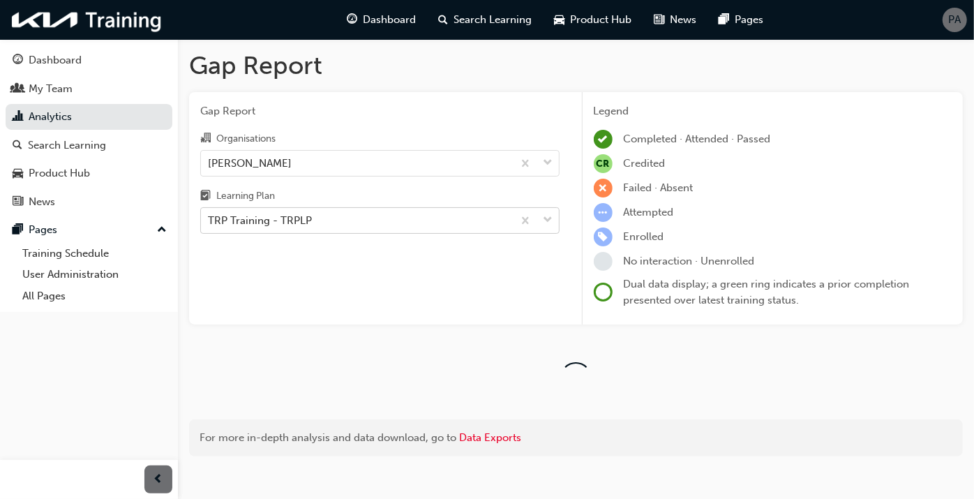
click at [247, 225] on div "TRP Training - TRPLP" at bounding box center [260, 221] width 104 height 16
click at [209, 225] on input "Learning Plan TRP Training - TRPLP" at bounding box center [208, 220] width 1 height 12
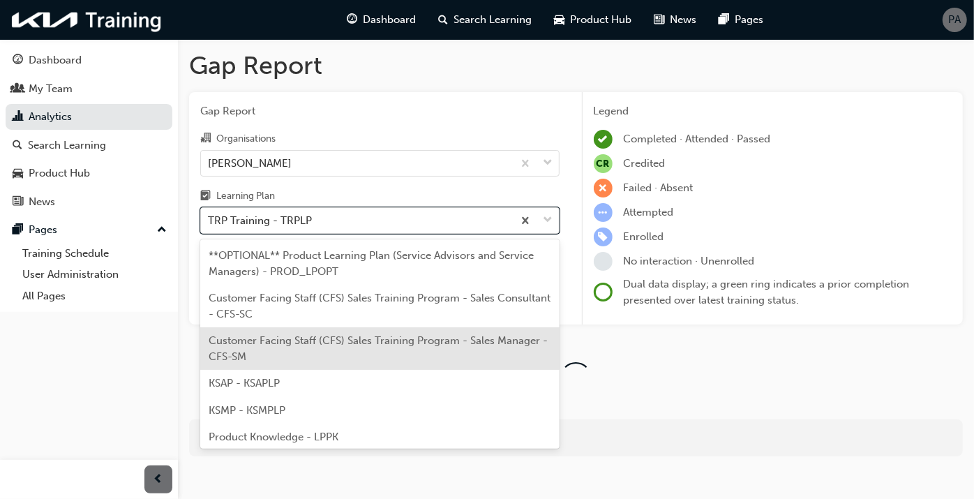
scroll to position [90, 0]
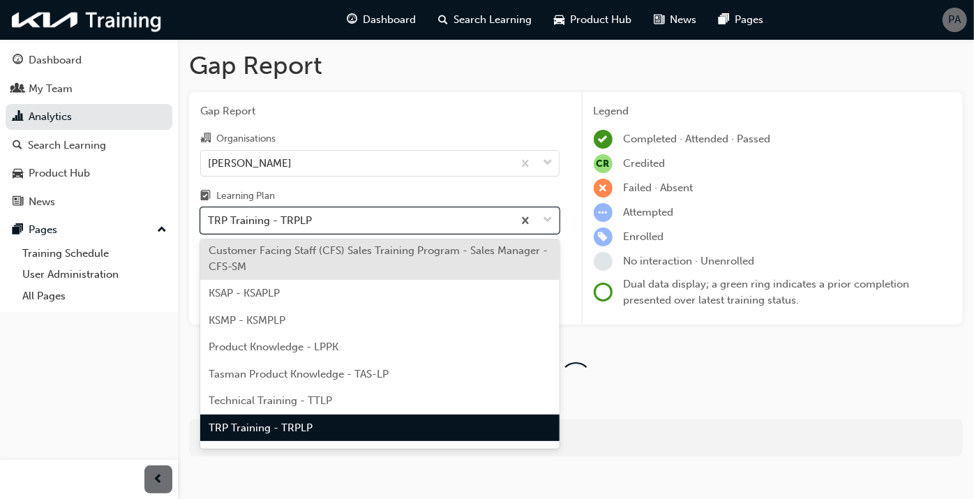
click at [258, 276] on div "Customer Facing Staff (CFS) Sales Training Program - Sales Manager - CFS-SM" at bounding box center [379, 258] width 359 height 43
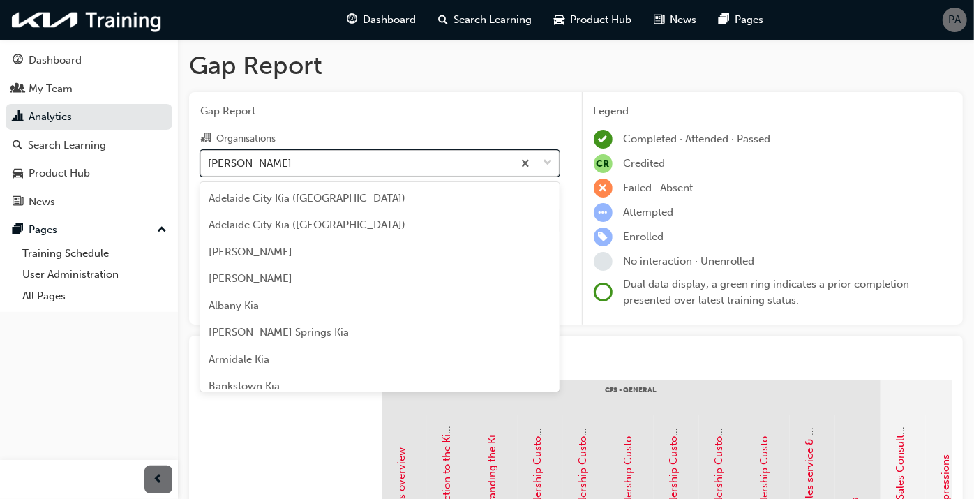
click at [262, 156] on div "[PERSON_NAME]" at bounding box center [357, 163] width 312 height 24
click at [209, 156] on input "Organisations option [PERSON_NAME] focused, 91 of 158. 158 results available. U…" at bounding box center [208, 162] width 1 height 12
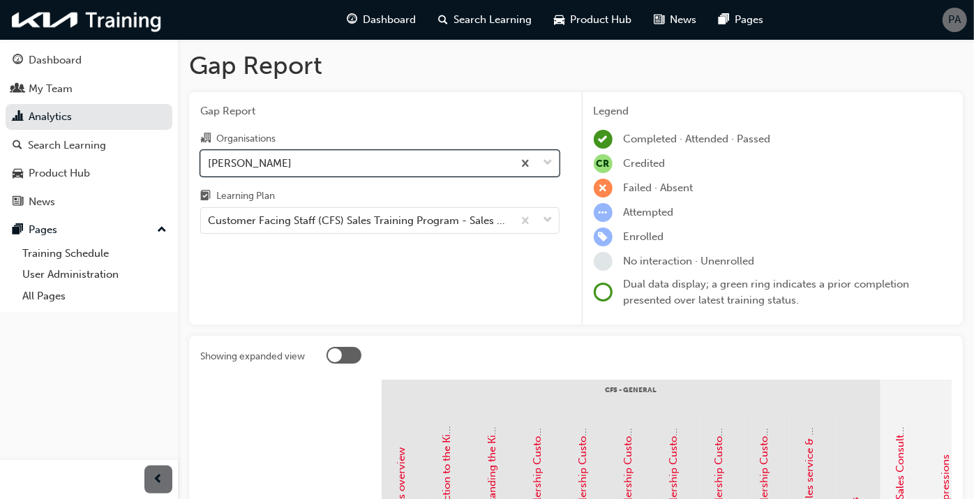
click at [298, 163] on div "[PERSON_NAME]" at bounding box center [357, 163] width 312 height 24
click at [209, 163] on input "Organisations 0 results available. Select is focused ,type to refine list, pres…" at bounding box center [208, 162] width 1 height 12
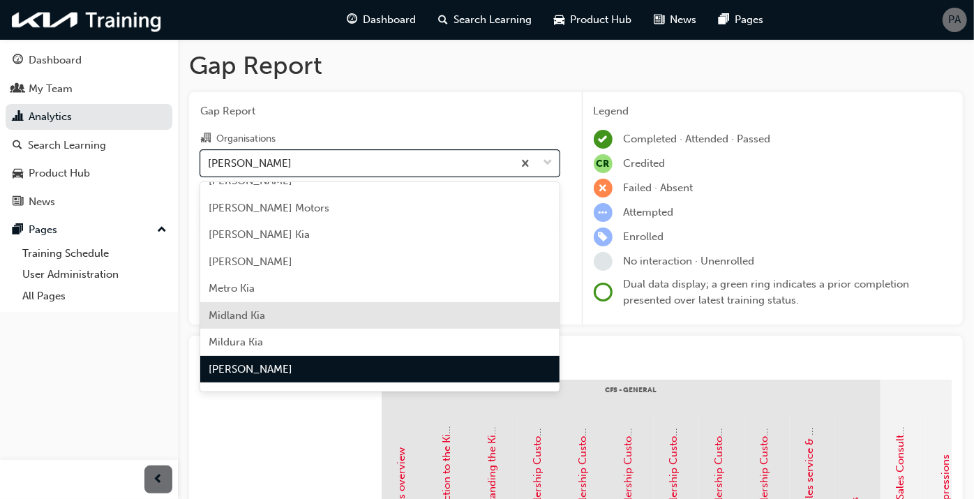
click at [231, 314] on span "Midland Kia" at bounding box center [237, 315] width 57 height 13
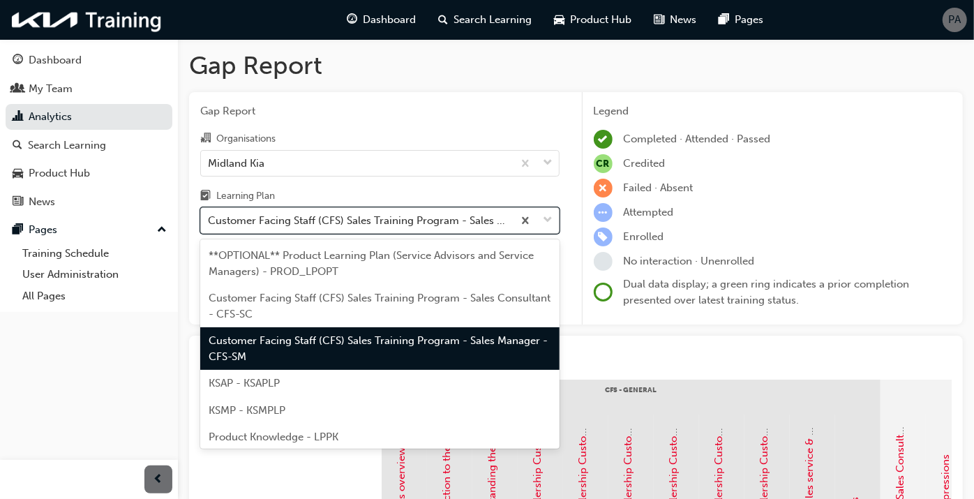
click at [269, 224] on div "Customer Facing Staff (CFS) Sales Training Program - Sales Manager - CFS-SM" at bounding box center [361, 221] width 306 height 16
click at [209, 224] on input "Learning Plan option Customer Facing Staff (CFS) Sales Training Program - Sales…" at bounding box center [208, 220] width 1 height 12
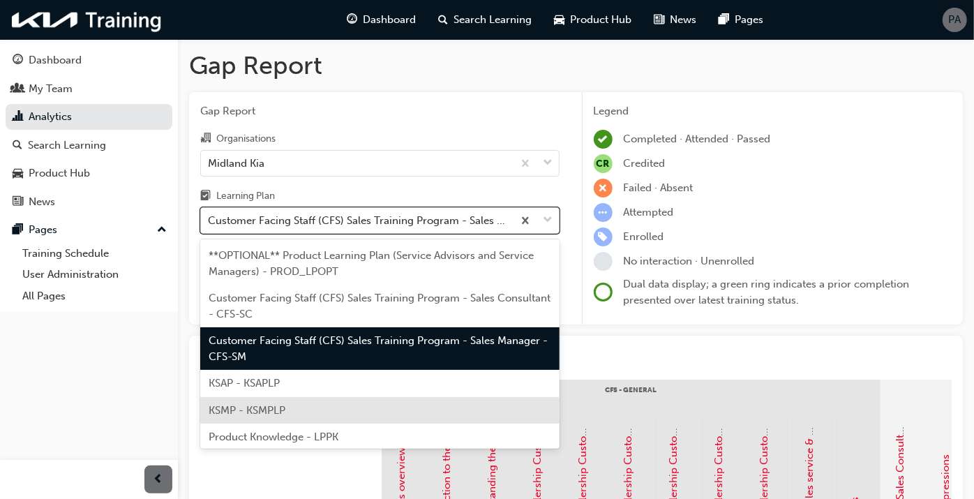
scroll to position [112, 0]
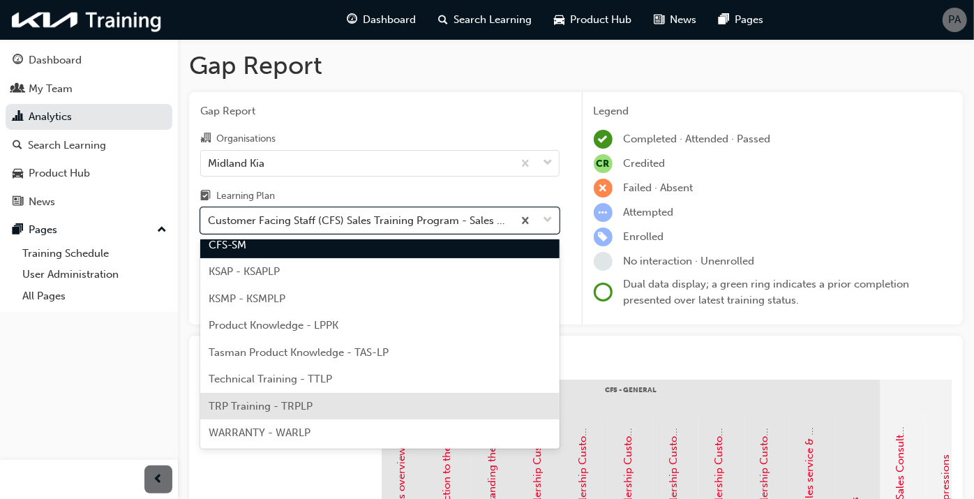
click at [267, 403] on span "TRP Training - TRPLP" at bounding box center [261, 406] width 104 height 13
